Goal: Information Seeking & Learning: Learn about a topic

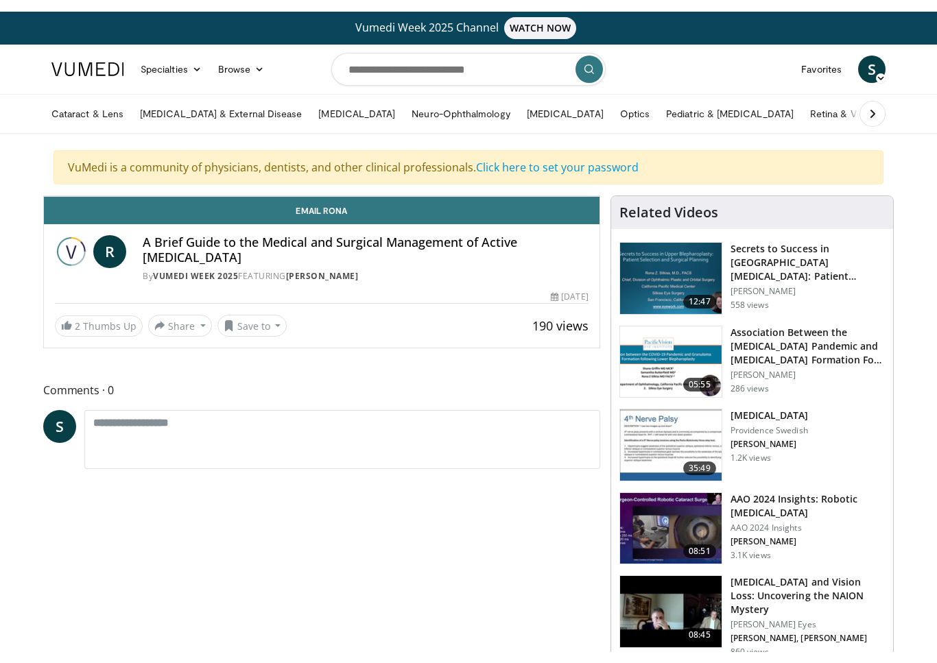
scroll to position [16, 0]
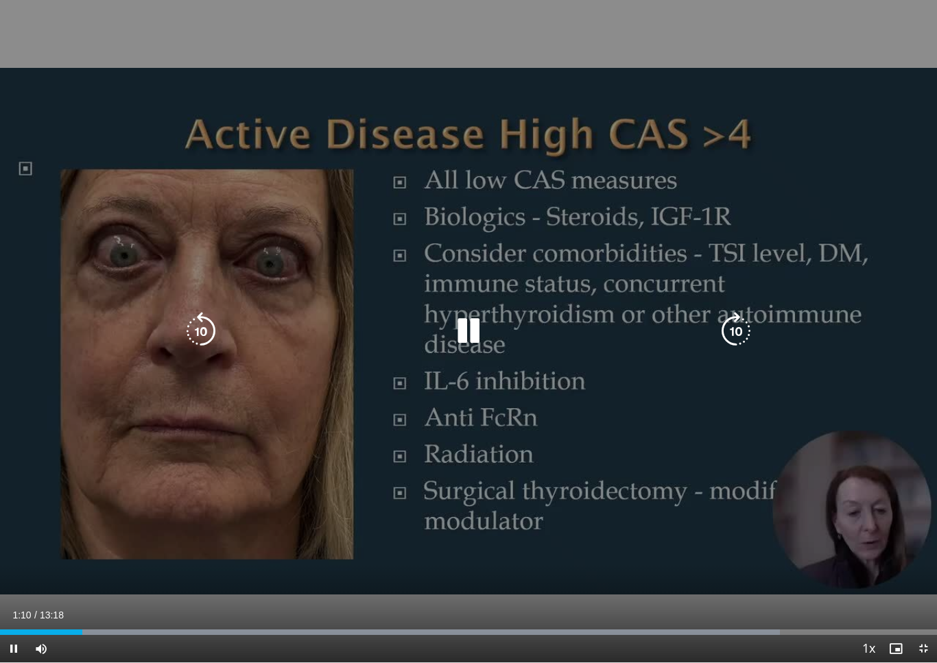
click at [471, 330] on icon "Video Player" at bounding box center [468, 331] width 38 height 38
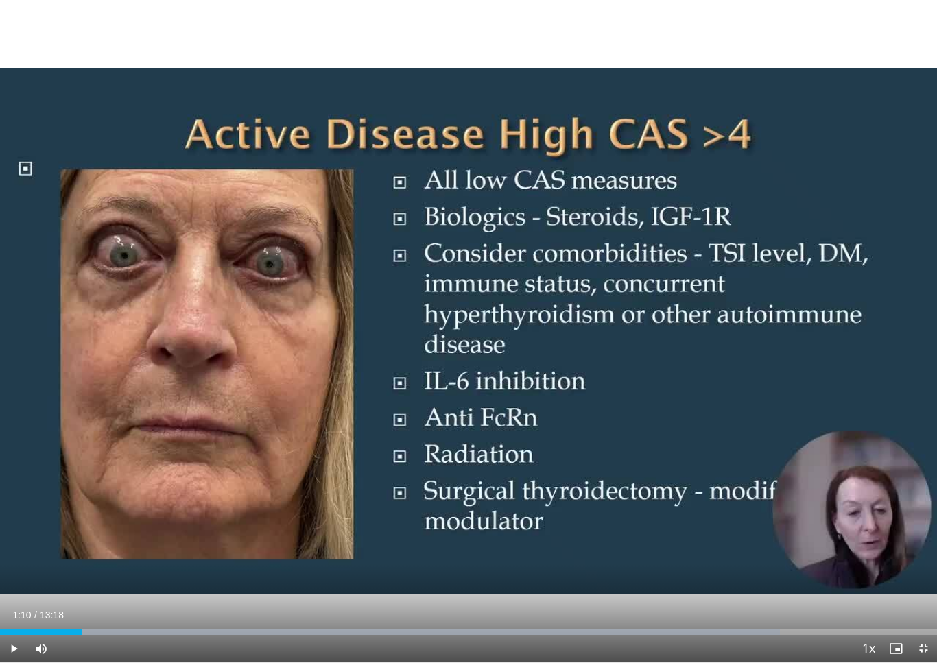
click at [535, 380] on div "10 seconds Tap to unmute" at bounding box center [468, 331] width 937 height 663
click at [501, 392] on div "10 seconds Tap to unmute" at bounding box center [468, 331] width 937 height 663
click at [512, 379] on div "10 seconds Tap to unmute" at bounding box center [468, 331] width 937 height 663
click at [503, 357] on div "10 seconds Tap to unmute" at bounding box center [468, 331] width 937 height 663
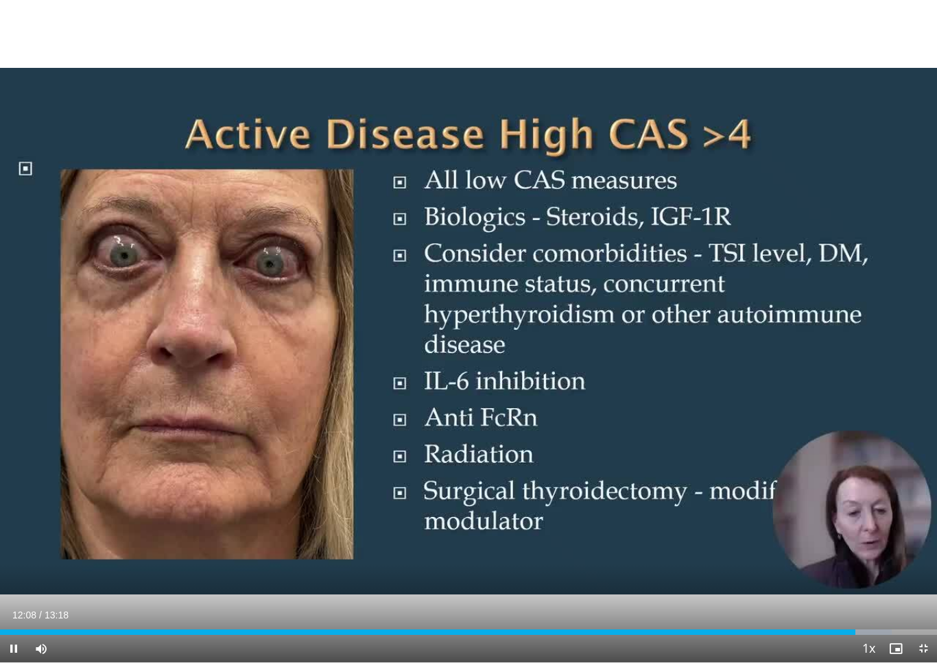
click at [827, 223] on div "10 seconds Tap to unmute" at bounding box center [468, 331] width 937 height 663
click at [770, 95] on div "50 seconds Tap to unmute" at bounding box center [468, 331] width 937 height 663
click at [54, 94] on div "50 seconds Tap to unmute" at bounding box center [468, 331] width 937 height 663
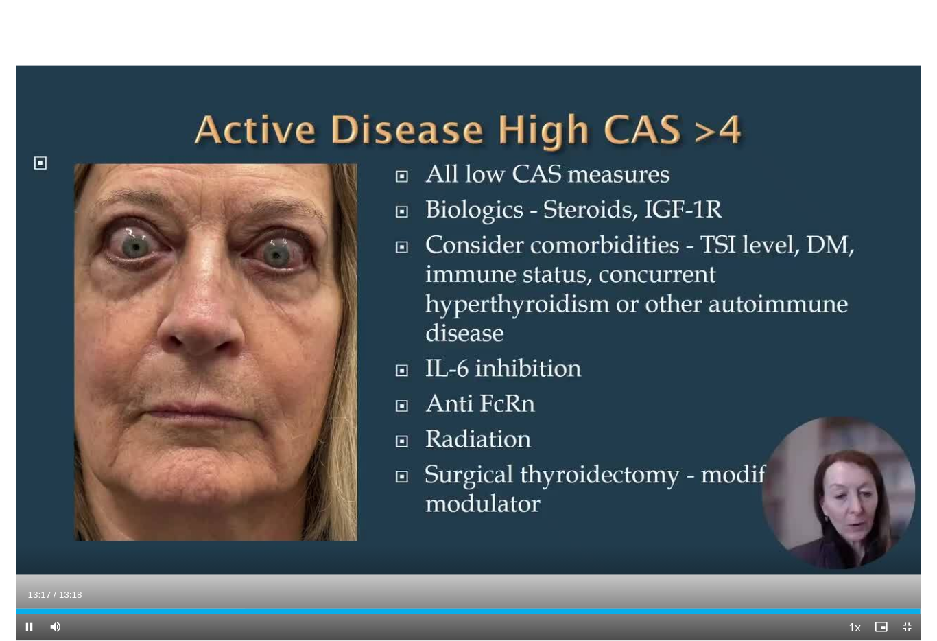
scroll to position [0, 0]
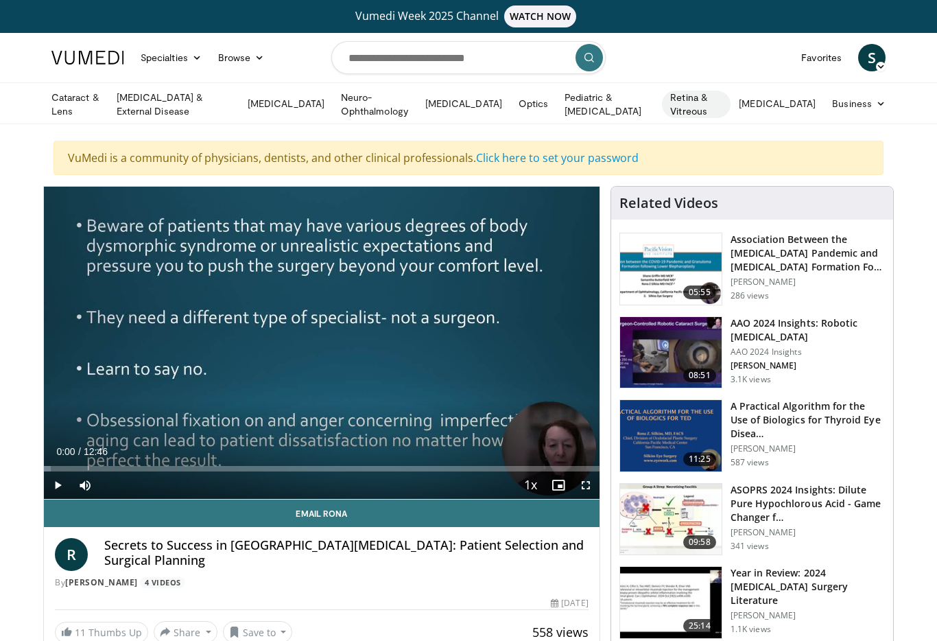
click at [731, 104] on link "Retina & Vitreous" at bounding box center [696, 104] width 69 height 27
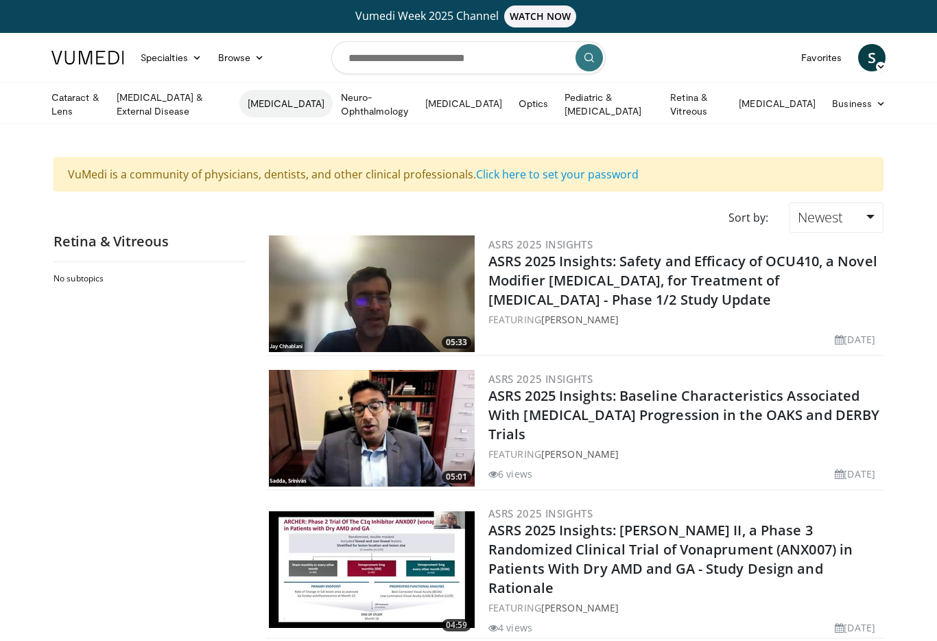
click at [303, 99] on link "[MEDICAL_DATA]" at bounding box center [285, 103] width 93 height 27
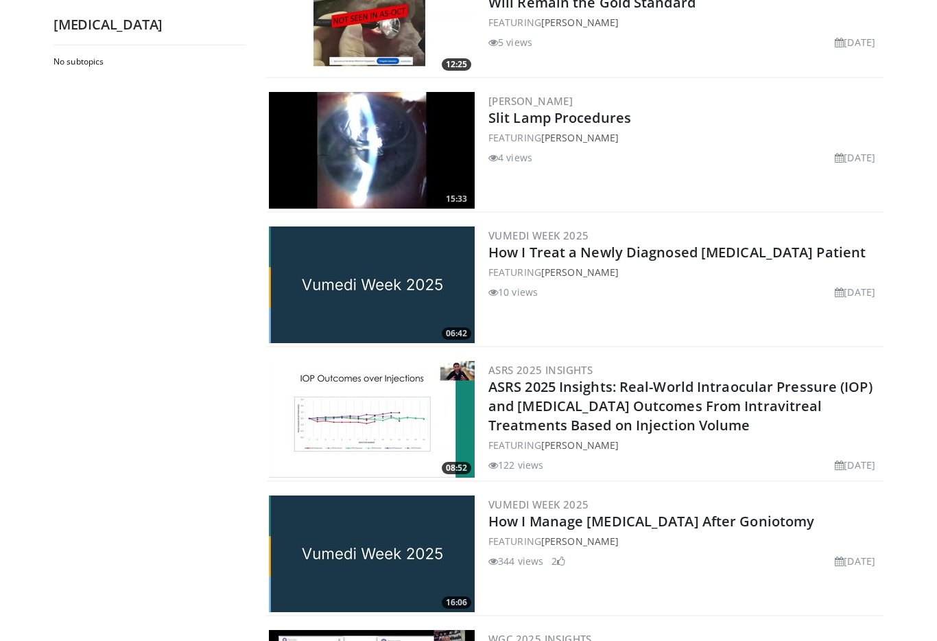
scroll to position [277, 0]
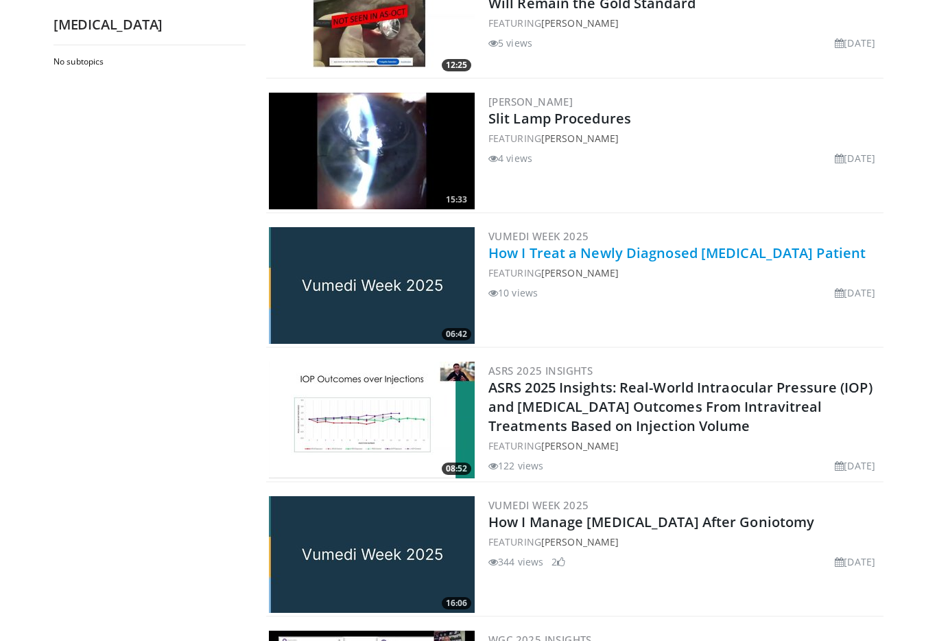
click at [663, 254] on link "How I Treat a Newly Diagnosed Primary Open-Angle Glaucoma Patient" at bounding box center [676, 253] width 377 height 19
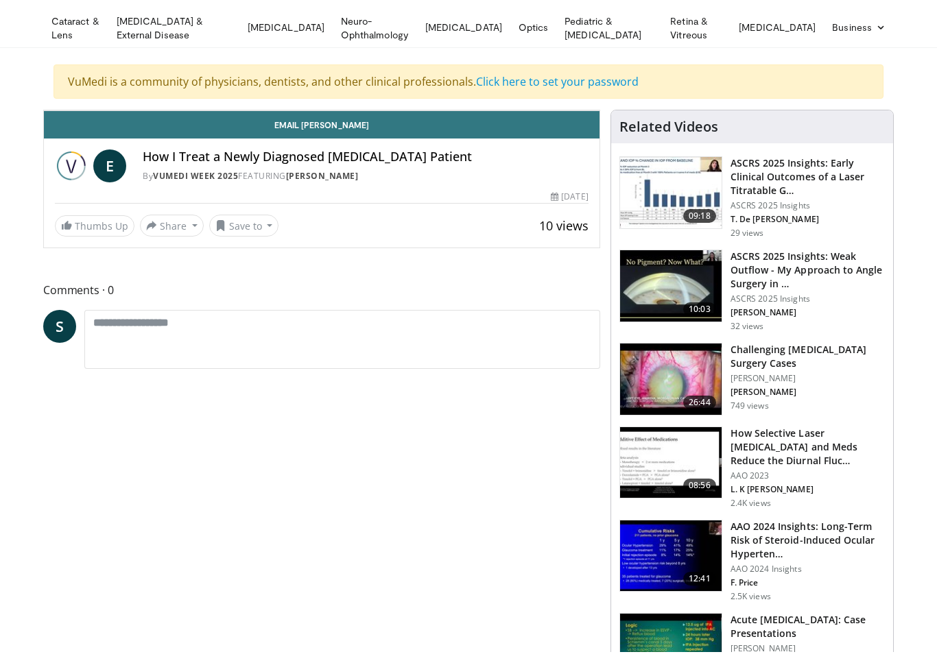
scroll to position [16, 0]
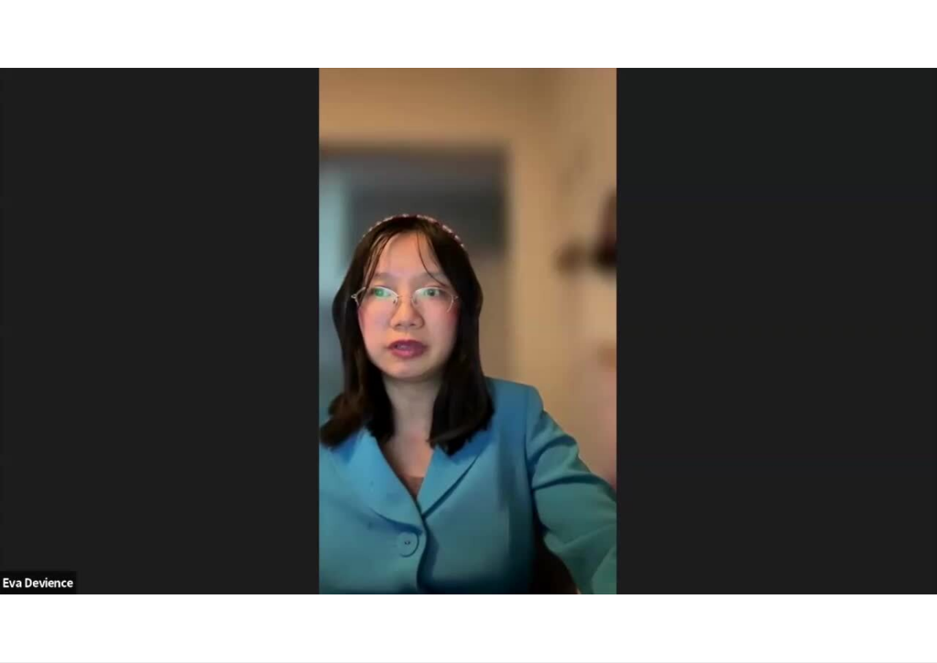
click at [831, 211] on div "10 seconds Tap to unmute" at bounding box center [468, 331] width 937 height 663
click at [705, 316] on div "10 seconds Tap to unmute" at bounding box center [468, 331] width 937 height 663
click at [47, 491] on div "10 seconds Tap to unmute" at bounding box center [468, 331] width 937 height 663
click at [74, 442] on div "10 seconds Tap to unmute" at bounding box center [468, 331] width 937 height 663
click at [83, 321] on div "10 seconds Tap to unmute" at bounding box center [468, 331] width 937 height 663
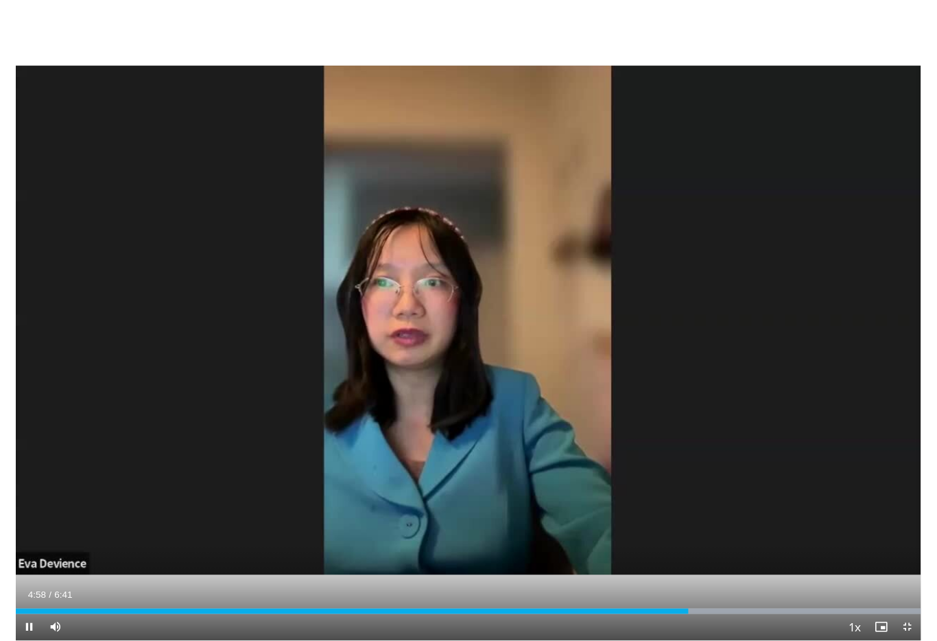
scroll to position [88, 0]
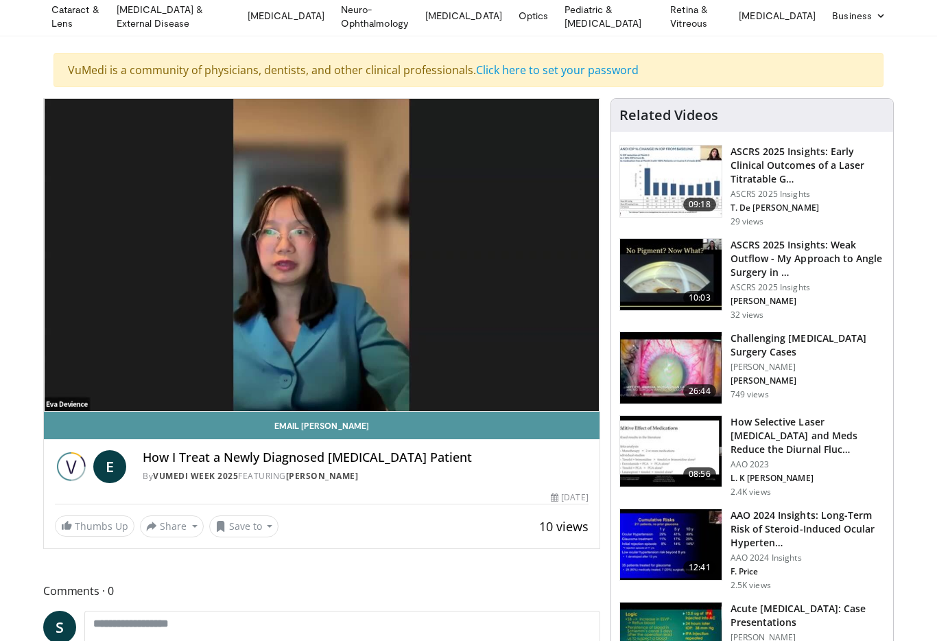
click at [67, 432] on link "Email Eva" at bounding box center [322, 425] width 556 height 27
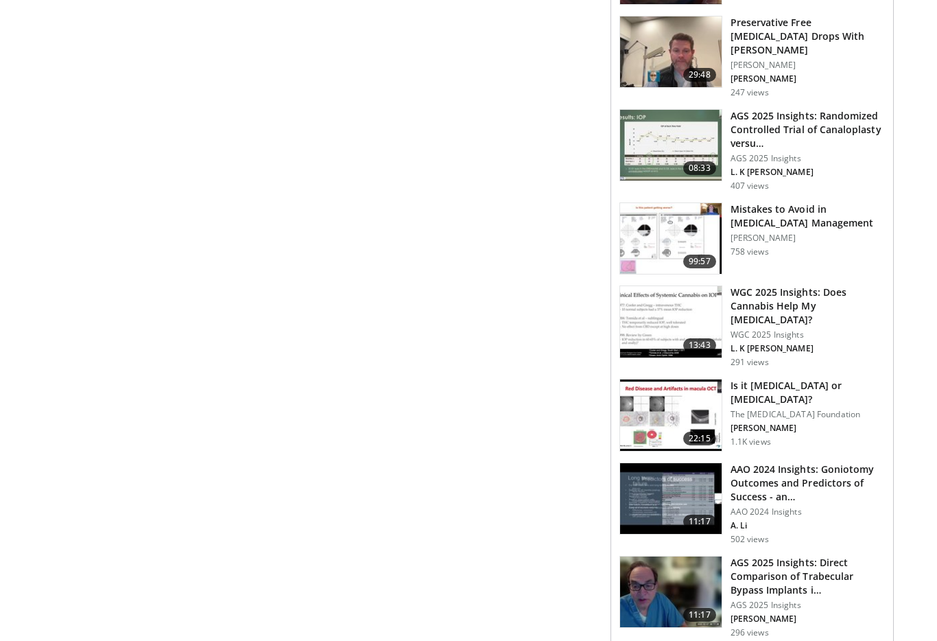
scroll to position [1279, 0]
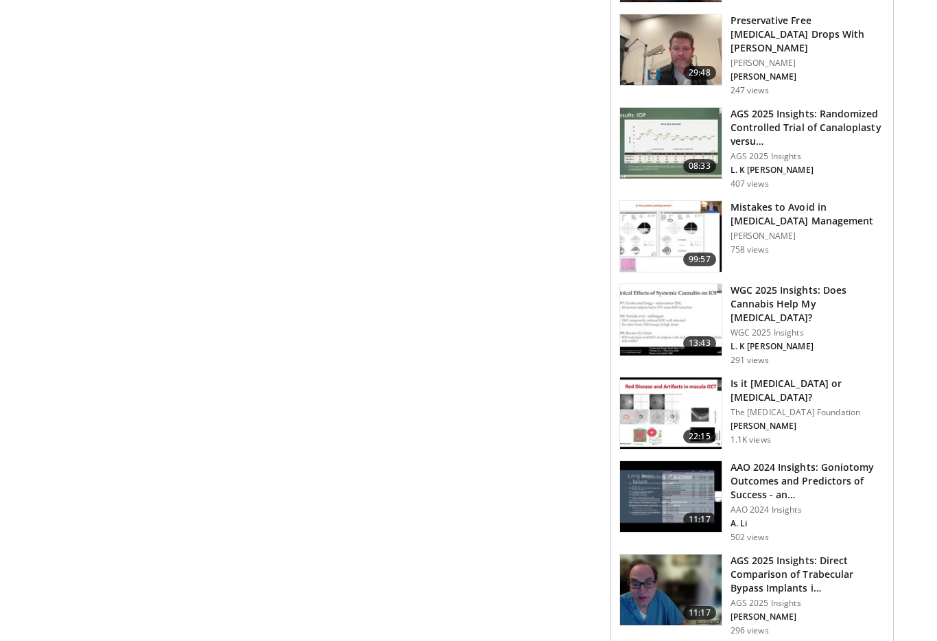
click at [767, 231] on p "[PERSON_NAME]" at bounding box center [808, 236] width 154 height 11
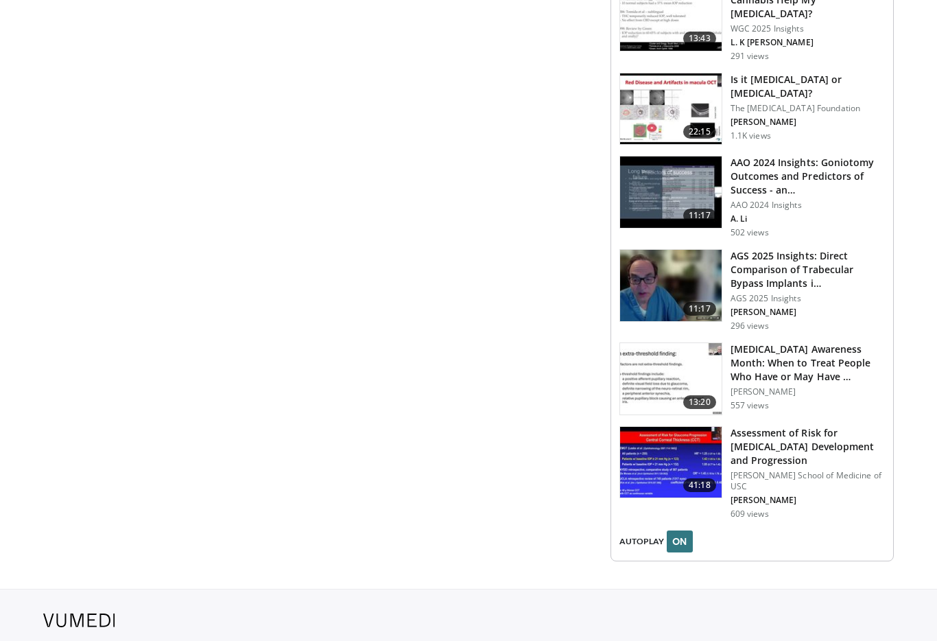
scroll to position [1503, 0]
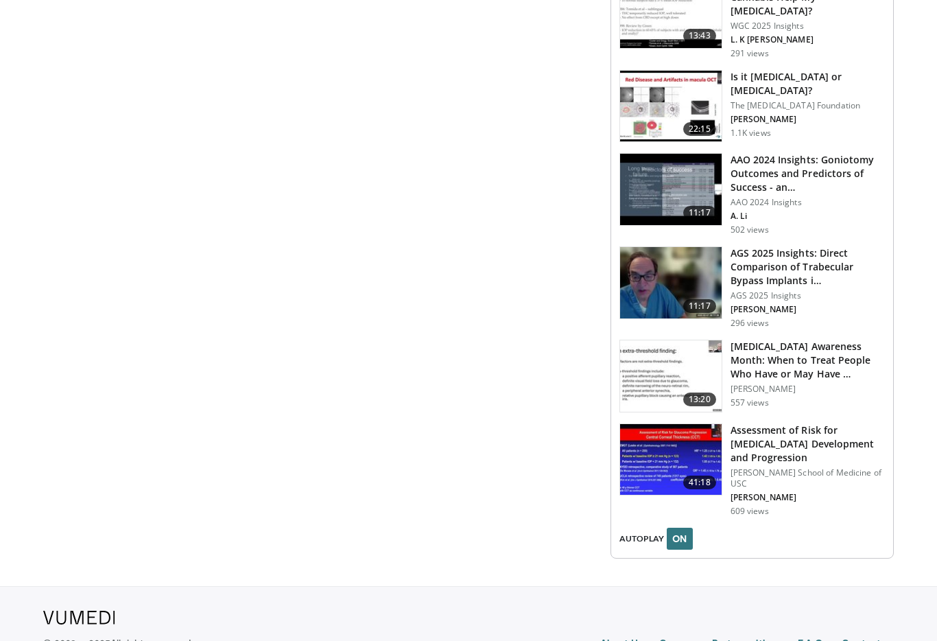
click at [788, 428] on h3 "Assessment of Risk for [MEDICAL_DATA] Development and Progression" at bounding box center [808, 443] width 154 height 41
